Goal: Task Accomplishment & Management: Manage account settings

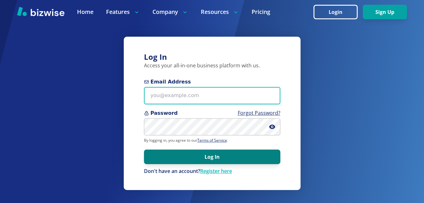
type input "djbarnes2122@gmail.com"
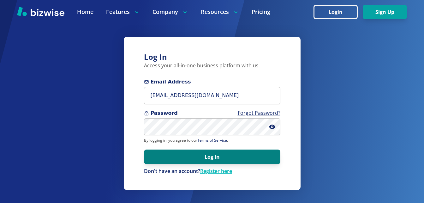
click at [201, 150] on button "Log In" at bounding box center [212, 156] width 136 height 15
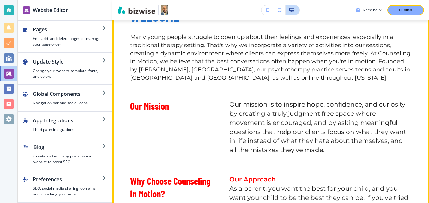
scroll to position [442, 0]
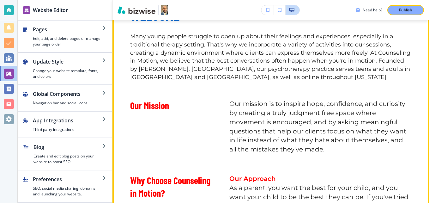
click at [231, 41] on p "Many young people struggle to open up about their feelings and experiences, esp…" at bounding box center [270, 57] width 281 height 49
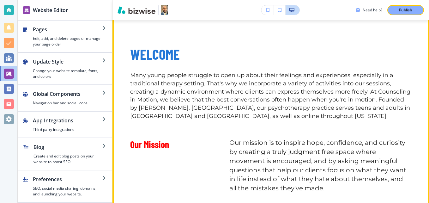
scroll to position [411, 0]
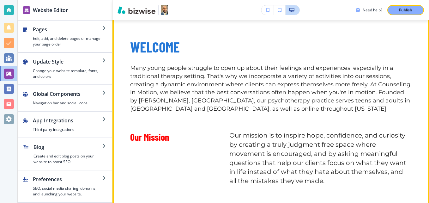
click at [239, 69] on p "Many young people struggle to open up about their feelings and experiences, esp…" at bounding box center [270, 88] width 281 height 49
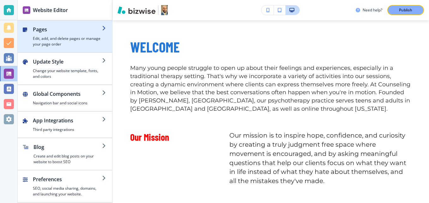
click at [73, 41] on h4 "Edit, add, and delete pages or manage your page order" at bounding box center [67, 41] width 69 height 11
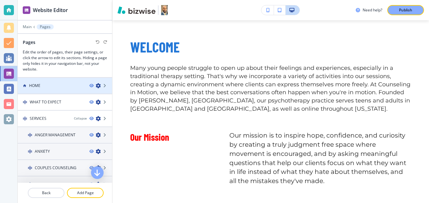
click at [60, 85] on div "HOME" at bounding box center [51, 86] width 67 height 6
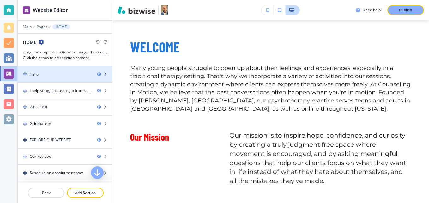
click at [103, 72] on icon "button" at bounding box center [105, 74] width 4 height 4
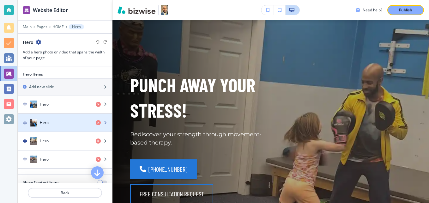
scroll to position [13, 0]
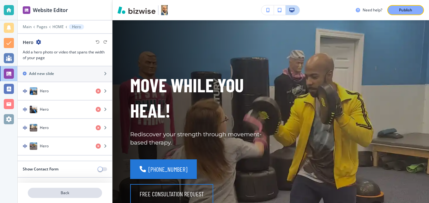
click at [66, 195] on p "Back" at bounding box center [64, 193] width 73 height 6
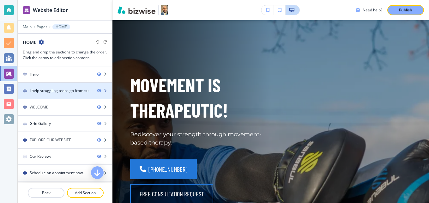
click at [60, 91] on div "I help struggling teens go from surviving to thriving." at bounding box center [61, 91] width 62 height 6
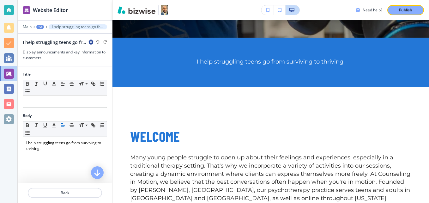
scroll to position [338, 0]
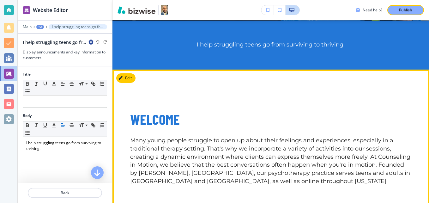
click at [182, 139] on p "Many young people struggle to open up about their feelings and experiences, esp…" at bounding box center [270, 160] width 281 height 49
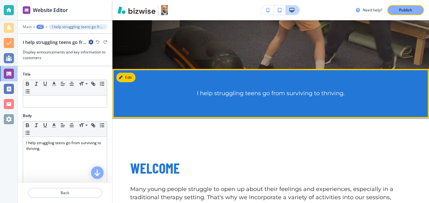
scroll to position [275, 0]
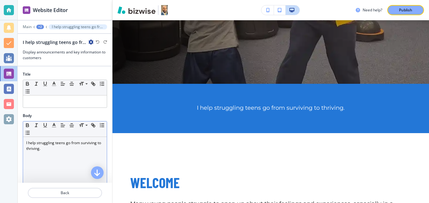
click at [62, 142] on p "I help struggling teens go from surviving to thriving." at bounding box center [64, 145] width 77 height 11
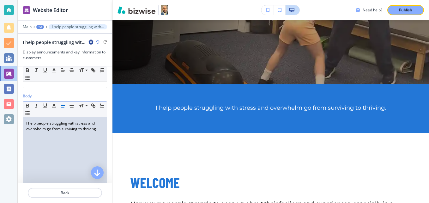
scroll to position [0, 0]
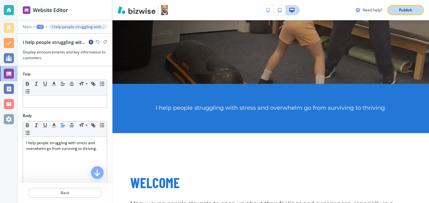
click at [410, 9] on p "Publish" at bounding box center [405, 10] width 13 height 6
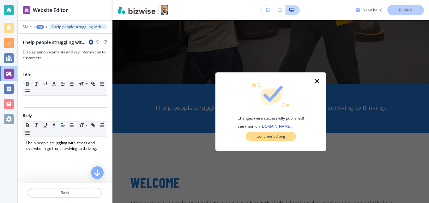
click at [282, 135] on p "Continue Editing" at bounding box center [270, 136] width 29 height 6
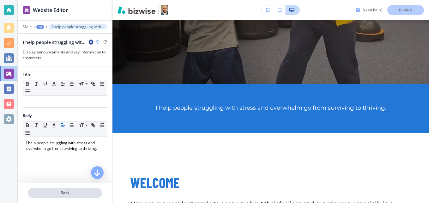
click at [55, 190] on p "Back" at bounding box center [64, 193] width 73 height 6
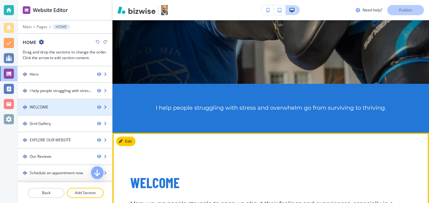
click at [61, 110] on div at bounding box center [65, 112] width 94 height 5
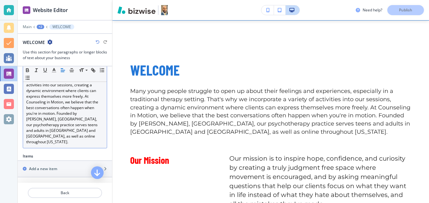
scroll to position [95, 0]
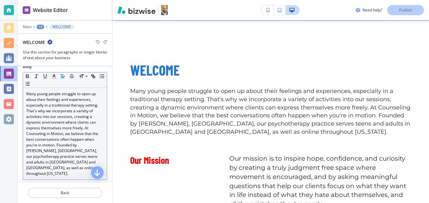
click at [49, 95] on p "Many young people struggle to open up about their feelings and experiences, esp…" at bounding box center [64, 133] width 77 height 85
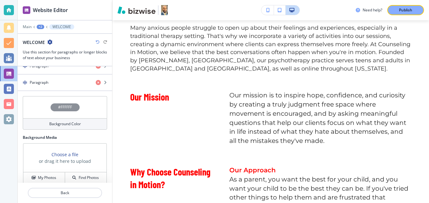
scroll to position [279, 0]
click at [63, 190] on p "Back" at bounding box center [64, 193] width 73 height 6
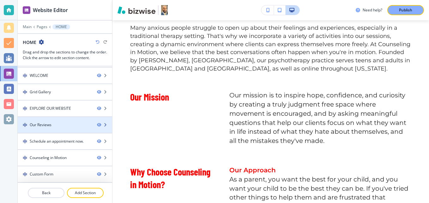
scroll to position [0, 0]
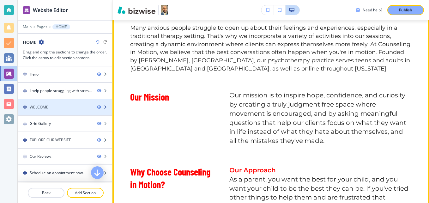
click at [58, 108] on div "WELCOME" at bounding box center [55, 107] width 74 height 6
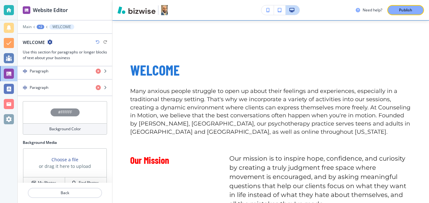
scroll to position [279, 0]
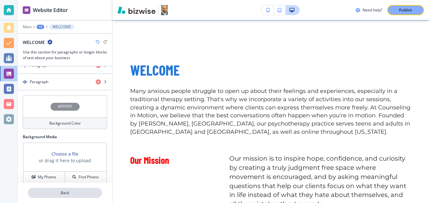
click at [65, 192] on p "Back" at bounding box center [64, 193] width 73 height 6
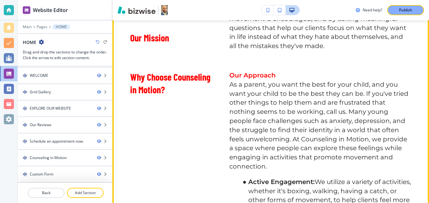
scroll to position [514, 0]
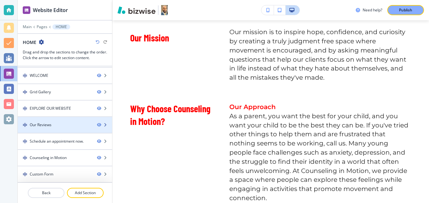
click at [56, 124] on div "Our Reviews" at bounding box center [55, 125] width 74 height 6
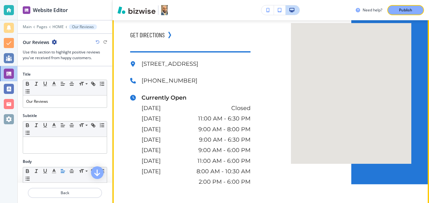
scroll to position [2300, 0]
